Goal: Entertainment & Leisure: Consume media (video, audio)

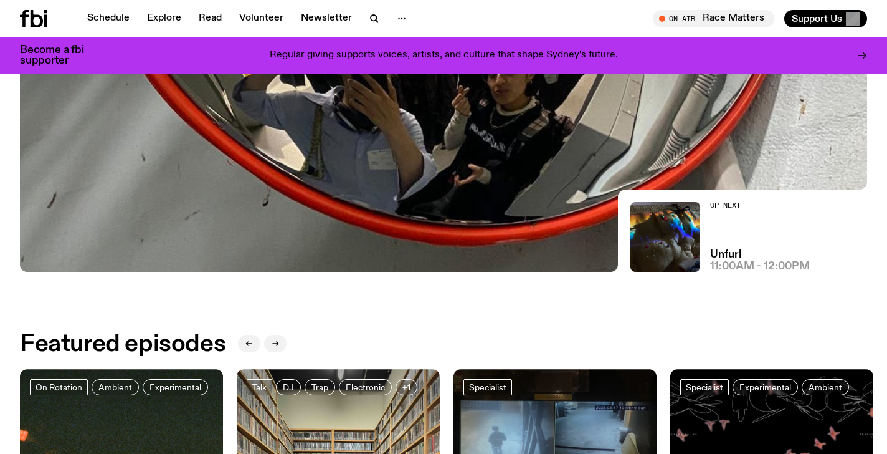
scroll to position [318, 0]
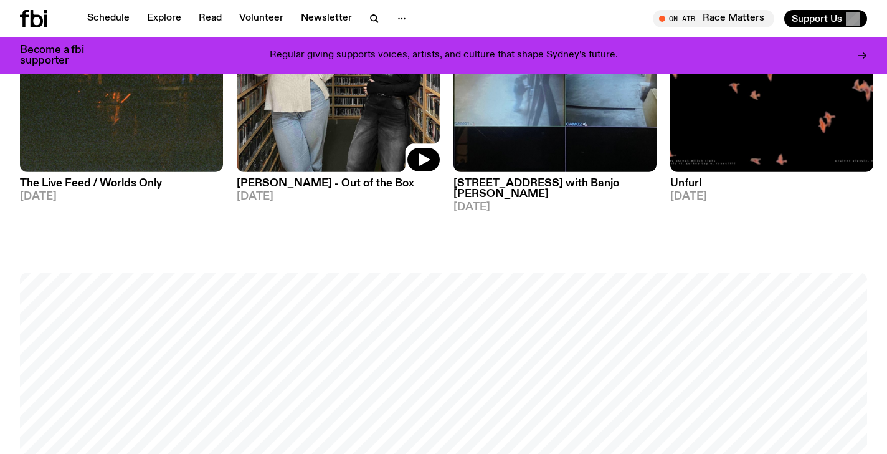
scroll to position [895, 0]
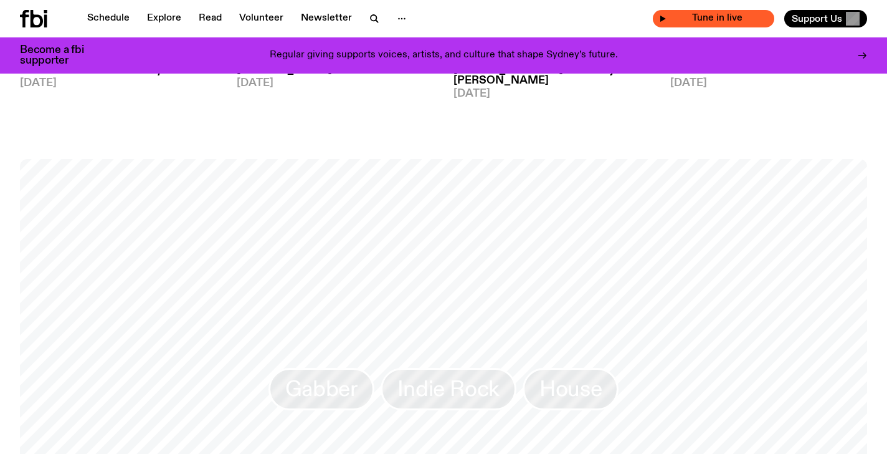
click at [725, 19] on span "Tune in live" at bounding box center [718, 18] width 102 height 9
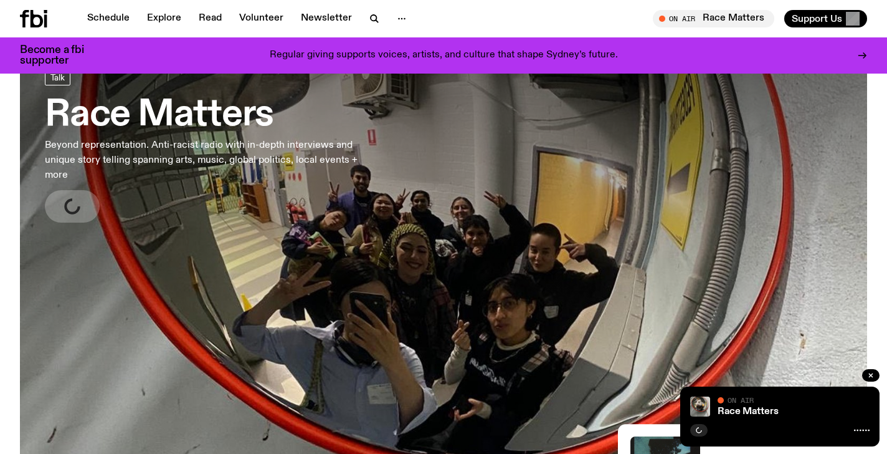
scroll to position [0, 0]
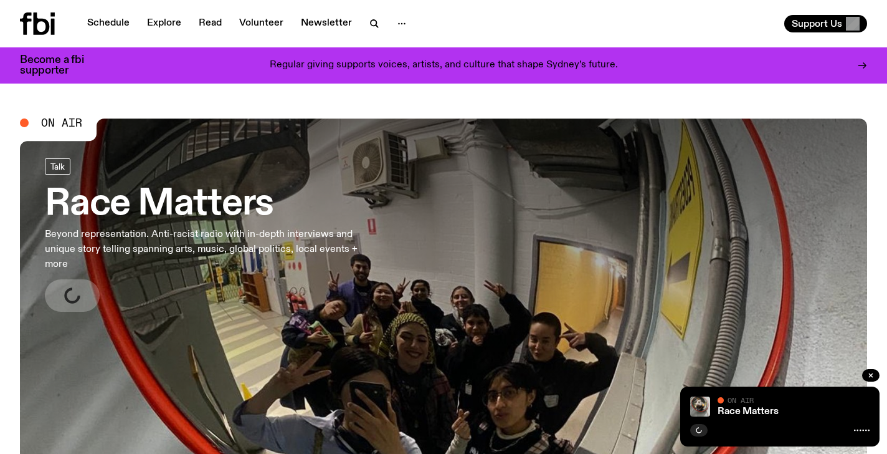
click at [208, 217] on h3 "Race Matters" at bounding box center [204, 204] width 319 height 35
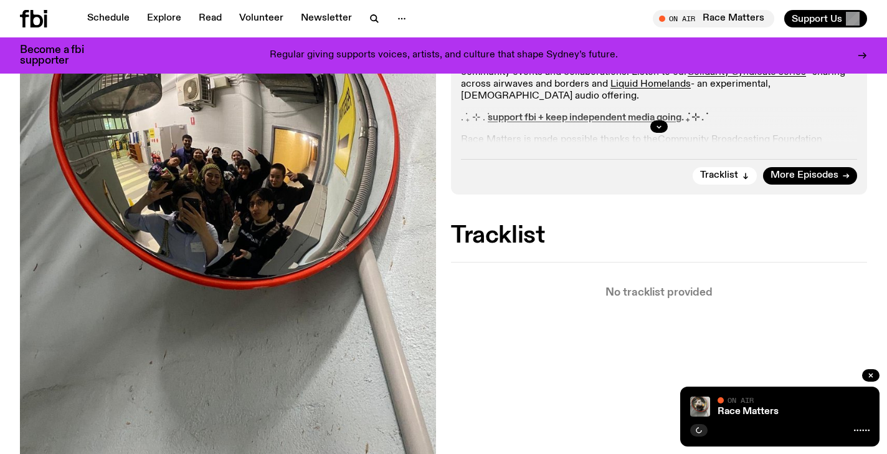
scroll to position [298, 0]
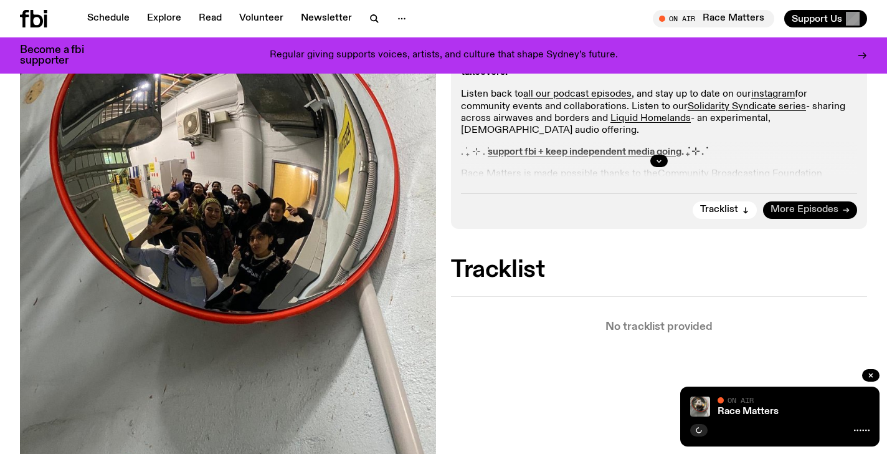
click at [779, 207] on span "More Episodes" at bounding box center [805, 209] width 68 height 9
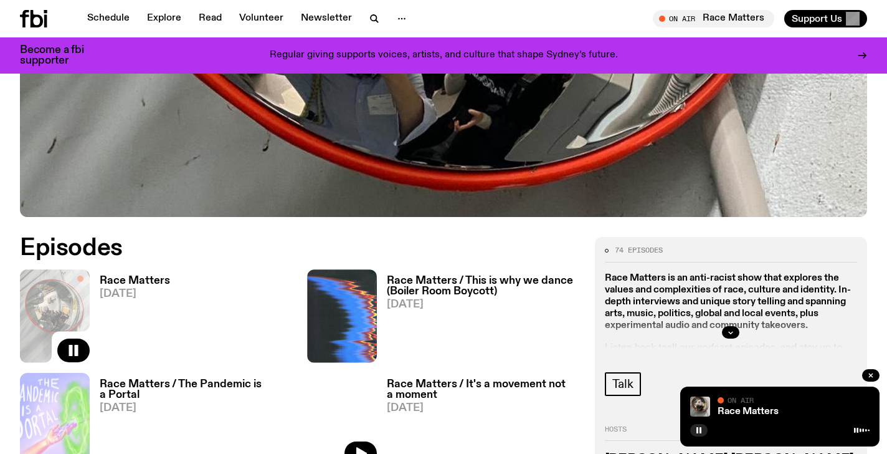
scroll to position [454, 0]
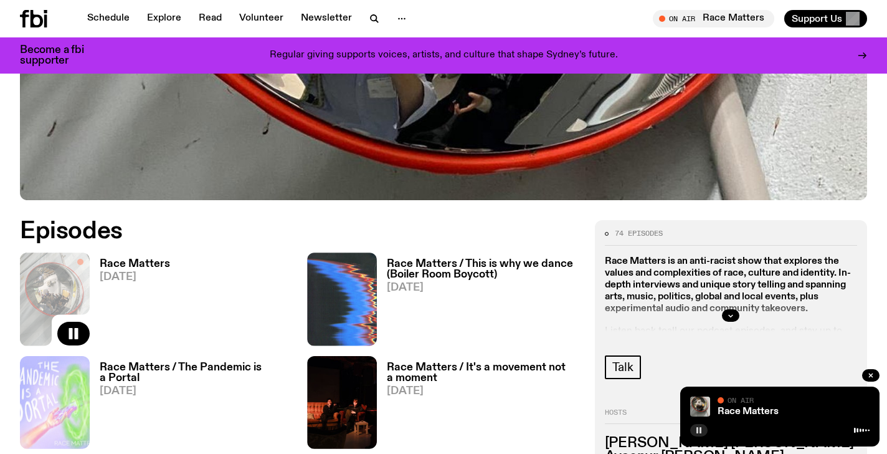
click at [702, 432] on icon "button" at bounding box center [698, 429] width 7 height 7
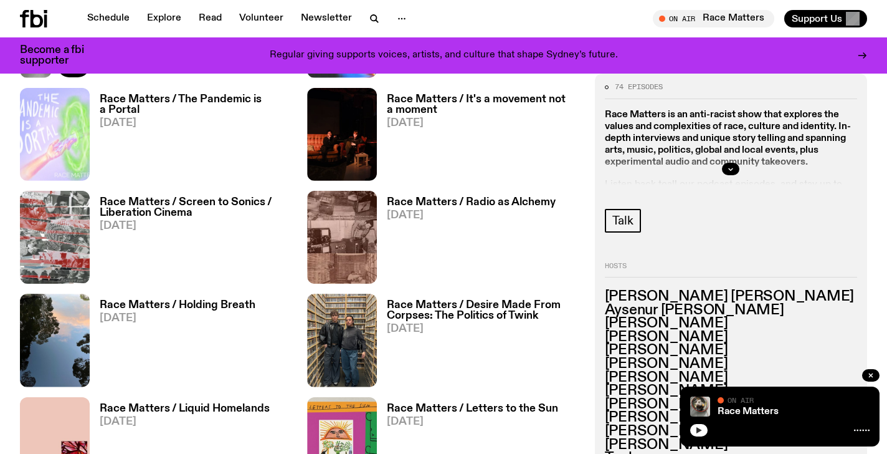
scroll to position [775, 0]
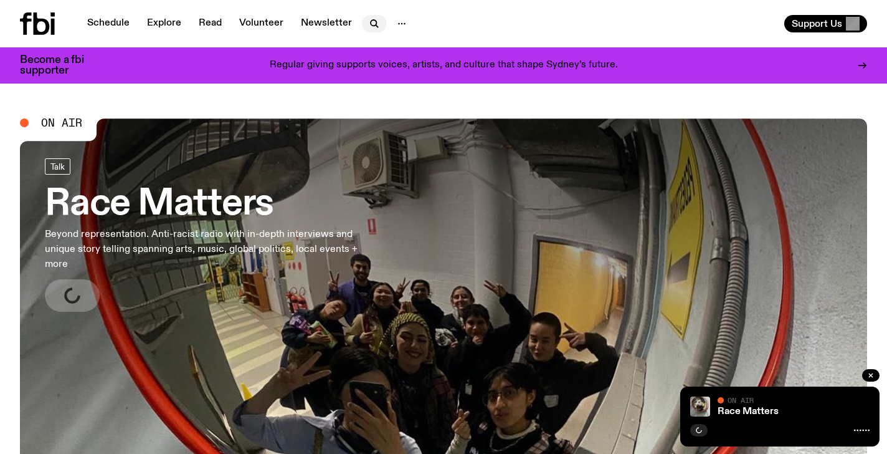
click at [375, 25] on icon "button" at bounding box center [374, 23] width 15 height 15
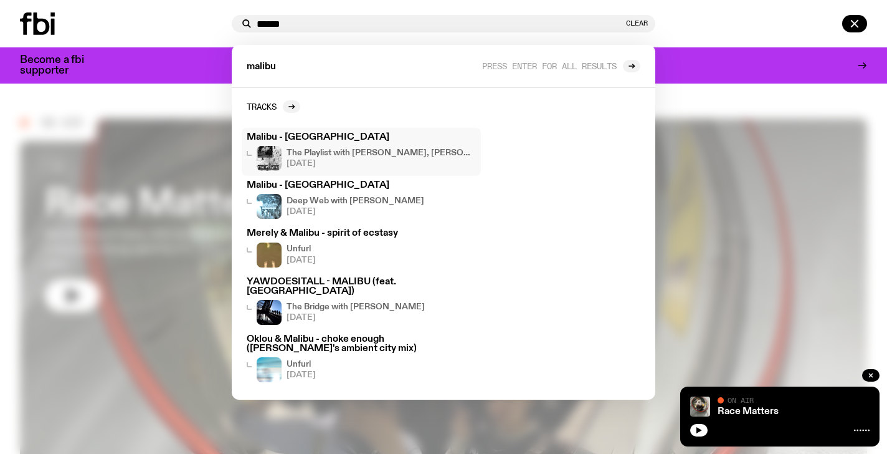
type input "******"
click at [406, 162] on span "[DATE]" at bounding box center [381, 164] width 189 height 8
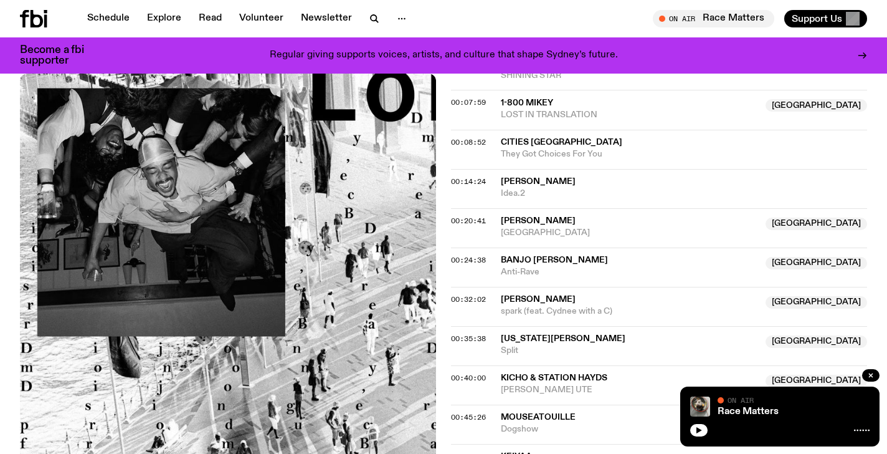
scroll to position [680, 0]
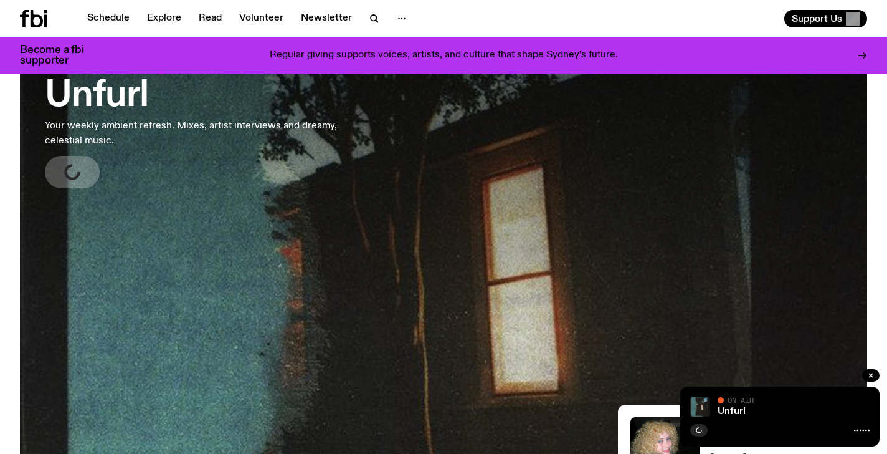
scroll to position [106, 0]
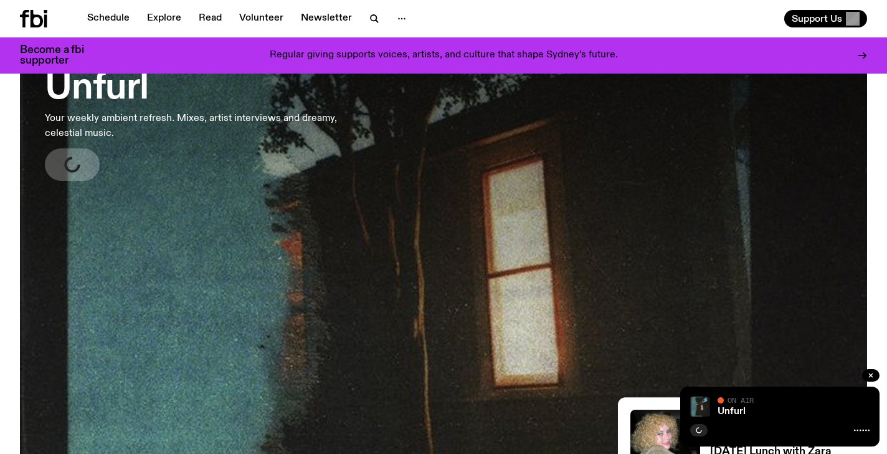
click at [118, 90] on h3 "Unfurl" at bounding box center [204, 88] width 319 height 35
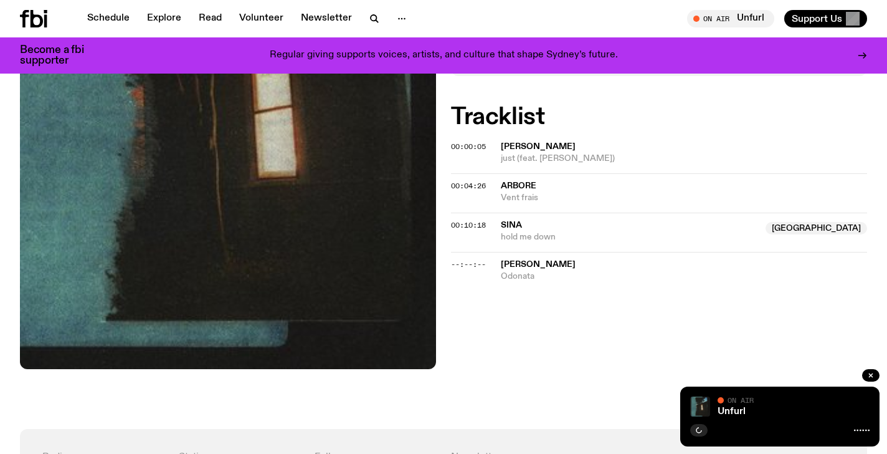
scroll to position [430, 0]
